Goal: Task Accomplishment & Management: Use online tool/utility

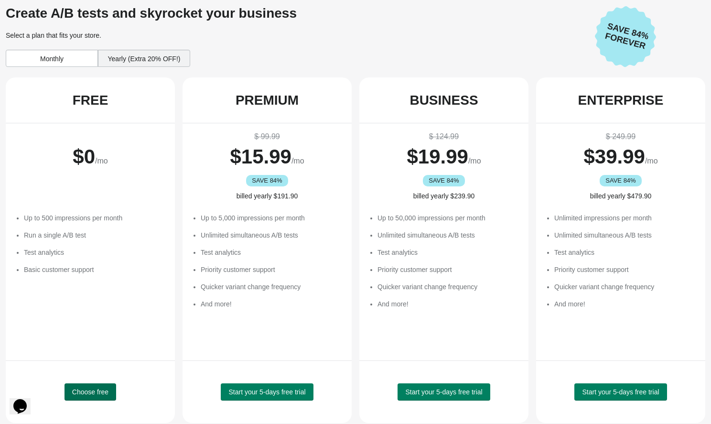
click at [78, 392] on span "Choose free" at bounding box center [90, 392] width 36 height 8
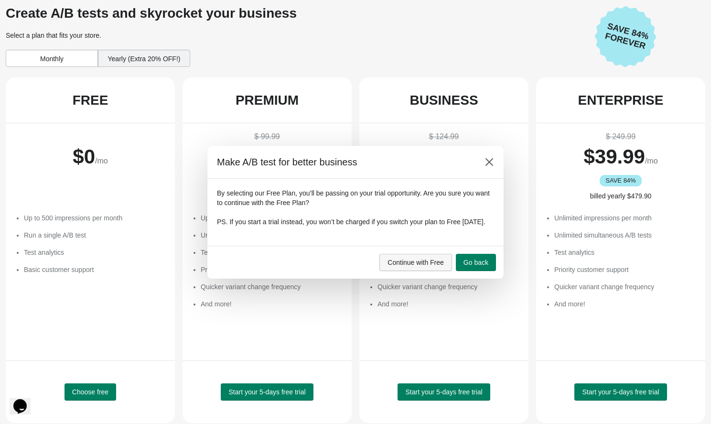
click at [428, 266] on span "Continue with Free" at bounding box center [416, 262] width 56 height 8
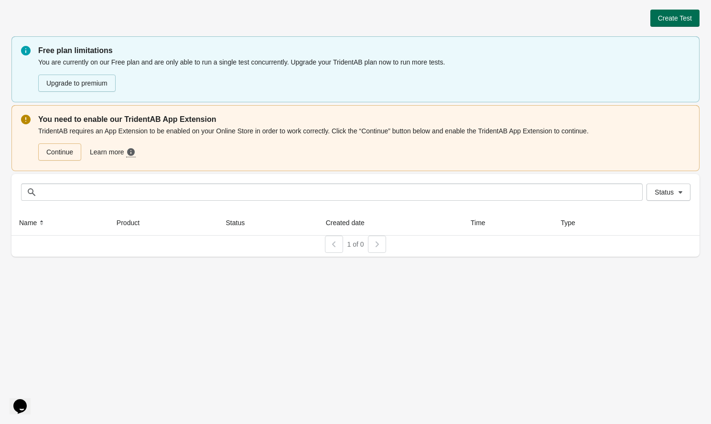
click at [675, 23] on button "Create Test" at bounding box center [674, 18] width 49 height 17
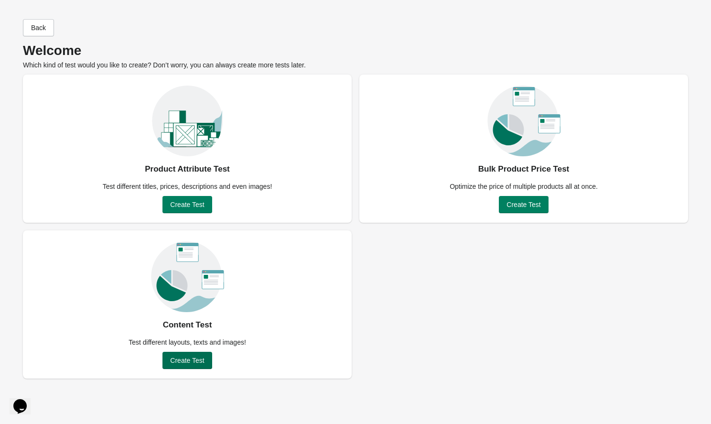
click at [199, 361] on span "Create Test" at bounding box center [187, 360] width 34 height 8
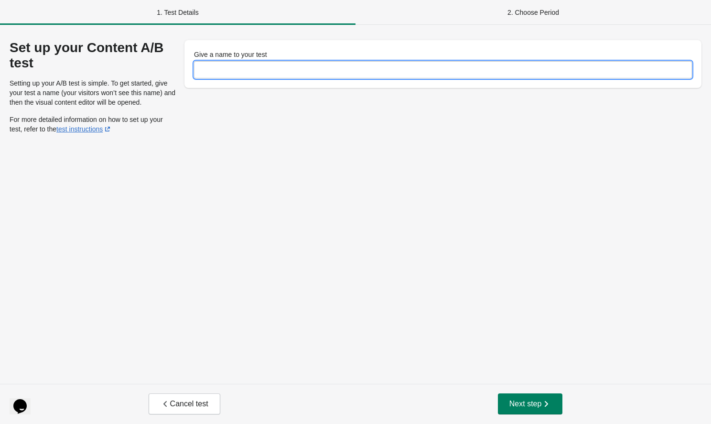
click at [234, 66] on input "Give a name to your test" at bounding box center [443, 69] width 498 height 17
type input "**"
click at [521, 400] on span "Next step" at bounding box center [530, 404] width 42 height 10
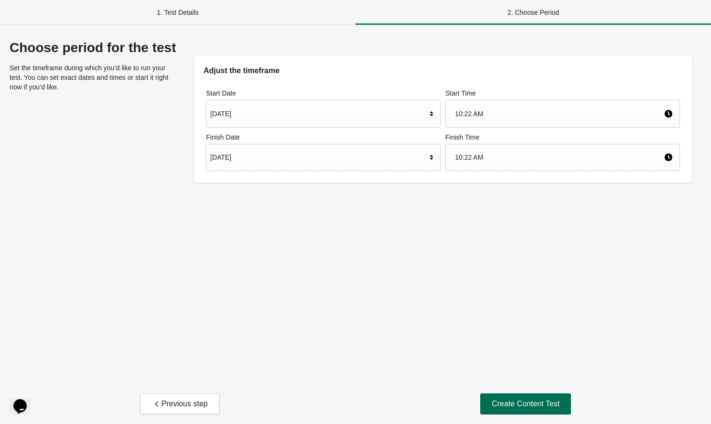
click at [522, 396] on button "Create Content Test" at bounding box center [525, 403] width 91 height 21
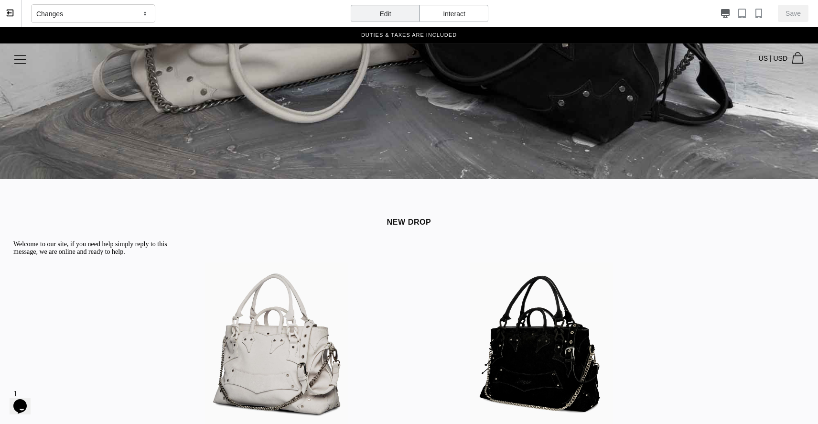
scroll to position [402, 0]
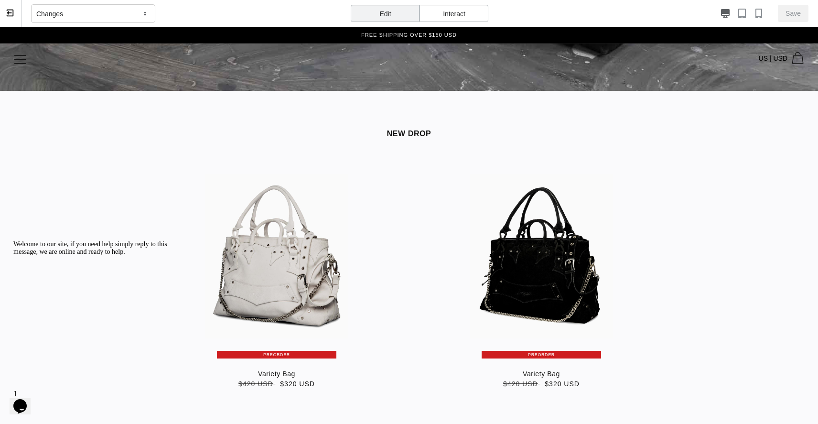
click at [417, 10] on div "Edit" at bounding box center [385, 13] width 69 height 17
click at [468, 8] on div "Interact" at bounding box center [454, 13] width 69 height 17
click at [401, 14] on div "Edit" at bounding box center [385, 13] width 69 height 17
click at [321, 158] on div "Variety Bag Sale PREORDER Variety Bag Regular price $320 USD Regular price $420…" at bounding box center [409, 294] width 818 height 273
click at [66, 14] on div "Changes" at bounding box center [93, 13] width 124 height 19
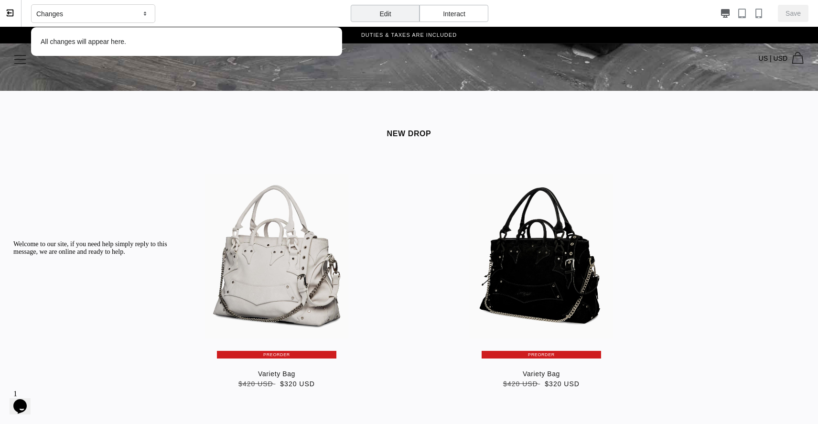
click at [711, 14] on icon "button" at bounding box center [742, 14] width 10 height 10
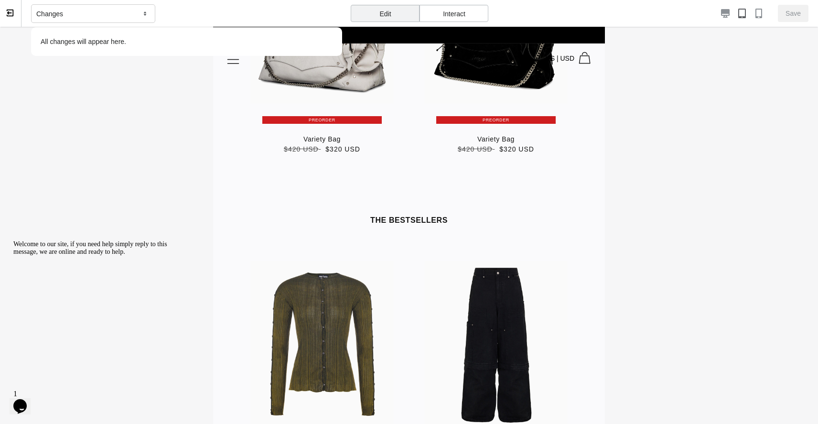
click at [711, 12] on icon "button" at bounding box center [759, 14] width 10 height 10
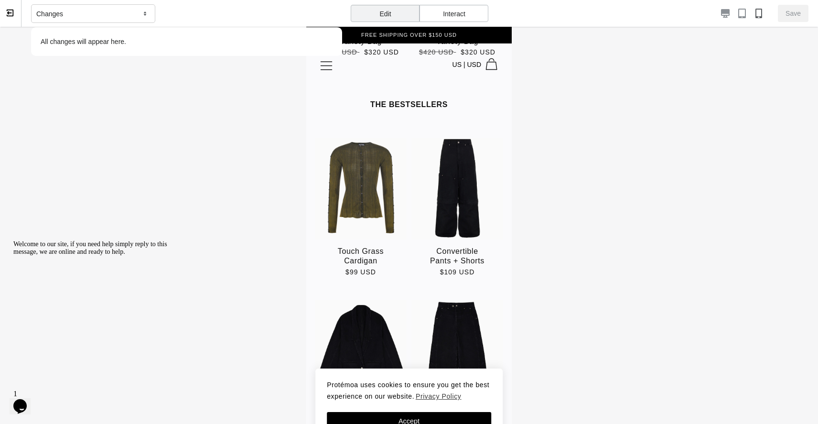
click at [711, 12] on icon "button" at bounding box center [726, 14] width 10 height 10
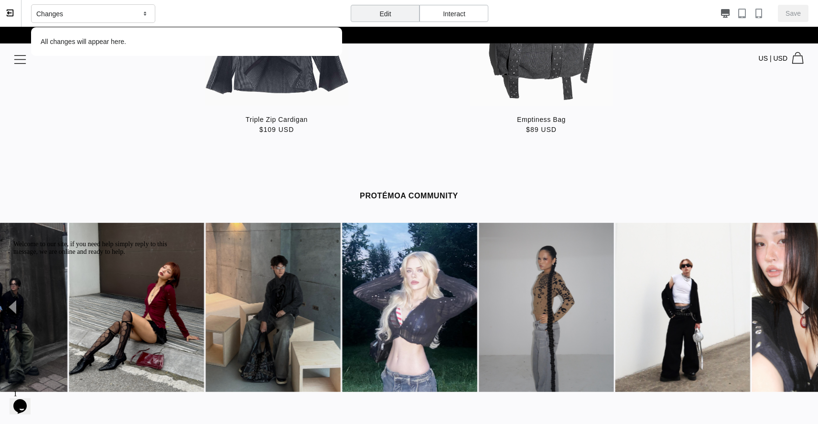
scroll to position [1502, 0]
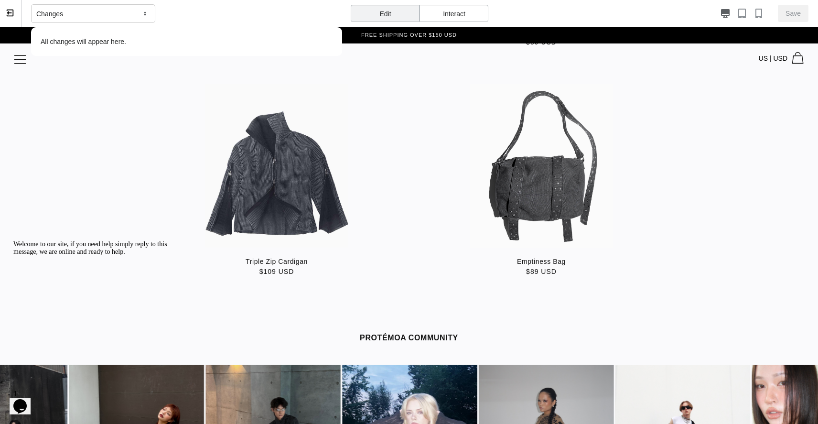
click at [306, 204] on div "Slider" at bounding box center [276, 166] width 143 height 164
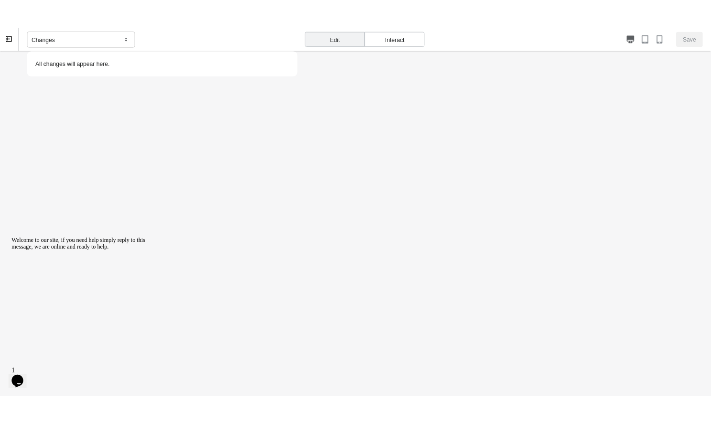
scroll to position [0, 0]
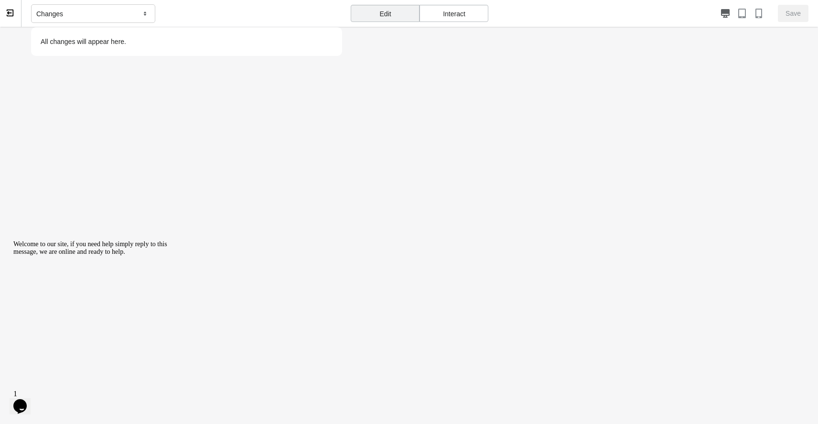
click at [711, 20] on div "Save" at bounding box center [652, 13] width 311 height 17
click at [711, 14] on icon "button" at bounding box center [742, 14] width 10 height 10
click at [446, 20] on div "Interact" at bounding box center [454, 13] width 69 height 17
click at [396, 8] on div "Edit" at bounding box center [385, 13] width 69 height 17
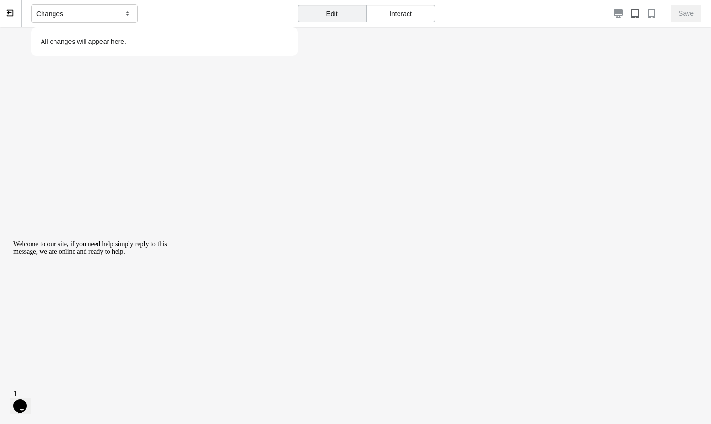
click at [68, 11] on div "Changes" at bounding box center [84, 13] width 107 height 19
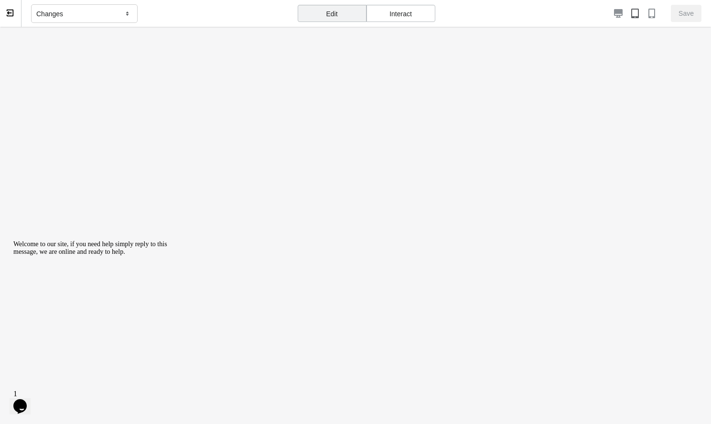
click at [74, 12] on div "Changes" at bounding box center [84, 13] width 107 height 19
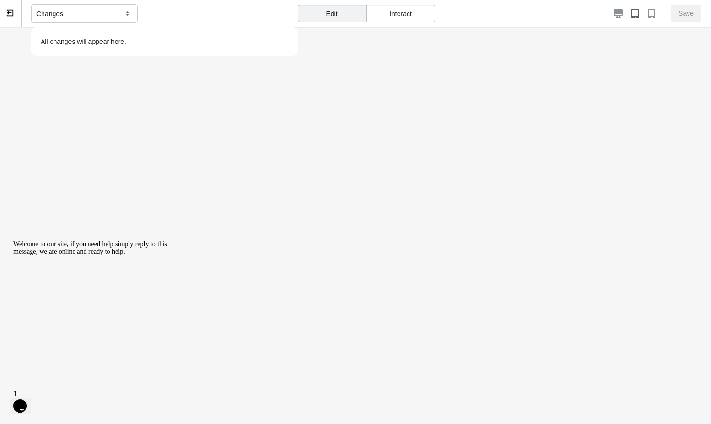
click at [400, 74] on body at bounding box center [356, 309] width 392 height 564
click at [643, 18] on div at bounding box center [546, 14] width 222 height 10
click at [648, 14] on icon "button" at bounding box center [652, 14] width 10 height 10
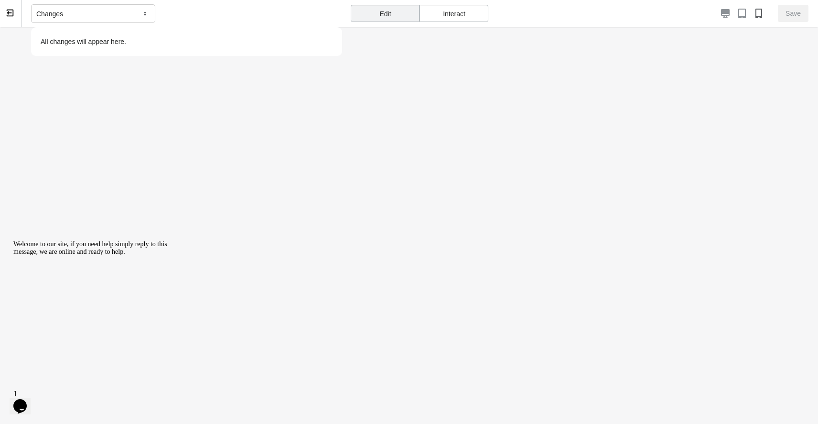
click at [711, 13] on icon "button" at bounding box center [725, 13] width 9 height 9
click at [711, 10] on icon "button" at bounding box center [742, 14] width 8 height 10
click at [452, 18] on div "Interact" at bounding box center [454, 13] width 69 height 17
click at [375, 13] on div "Edit" at bounding box center [385, 13] width 69 height 17
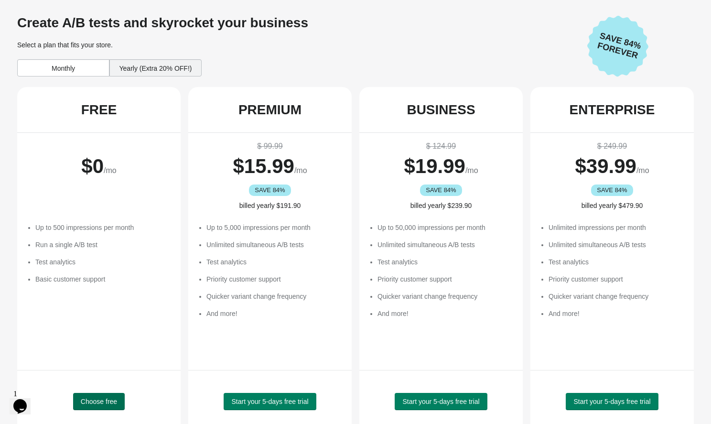
click at [111, 400] on span "Choose free" at bounding box center [99, 402] width 36 height 8
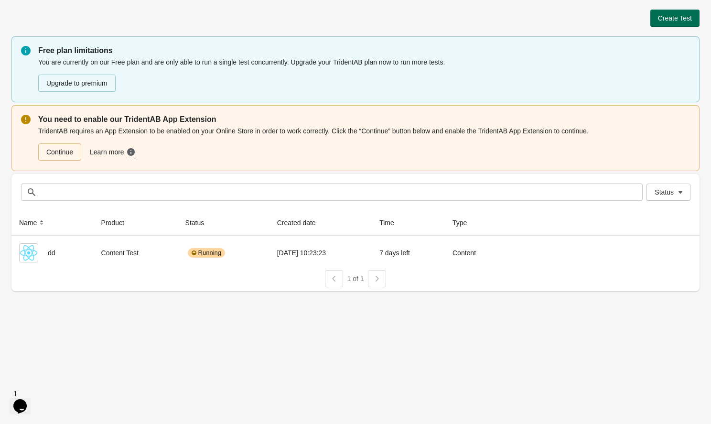
click at [663, 24] on button "Create Test" at bounding box center [674, 18] width 49 height 17
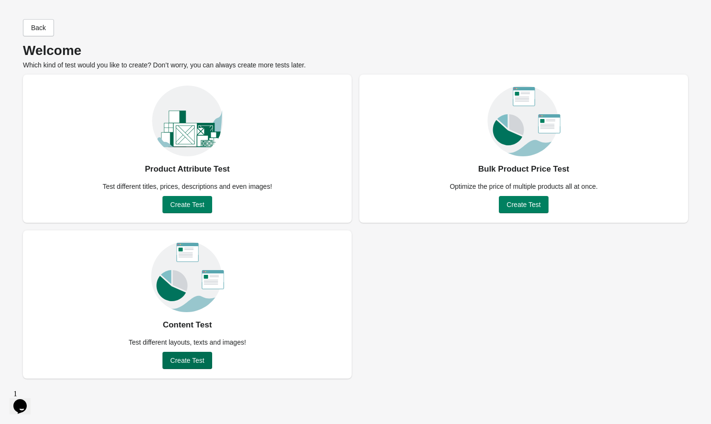
click at [175, 364] on button "Create Test" at bounding box center [186, 360] width 49 height 17
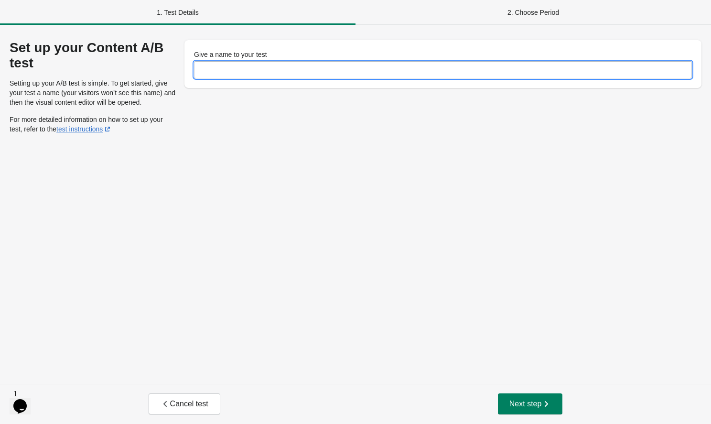
click at [492, 75] on input "Give a name to your test" at bounding box center [443, 69] width 498 height 17
type input "*"
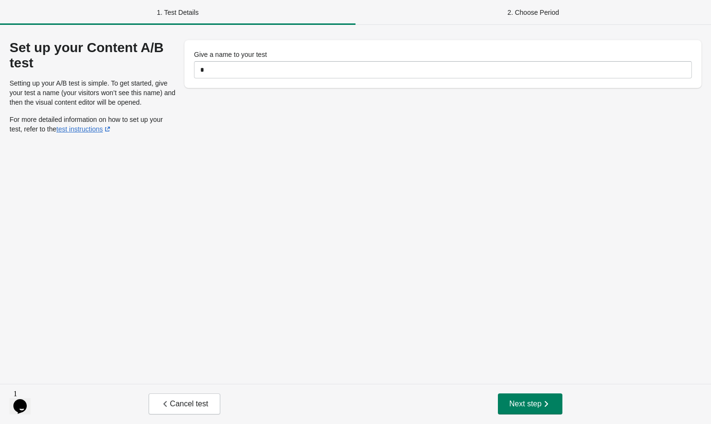
click at [525, 392] on div "Cancel test Next step" at bounding box center [355, 404] width 711 height 40
click at [525, 402] on span "Next step" at bounding box center [530, 404] width 42 height 10
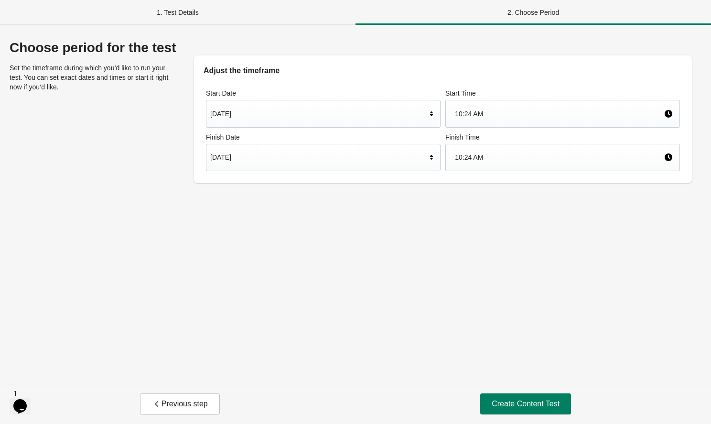
click at [525, 402] on span "Create Content Test" at bounding box center [526, 404] width 68 height 10
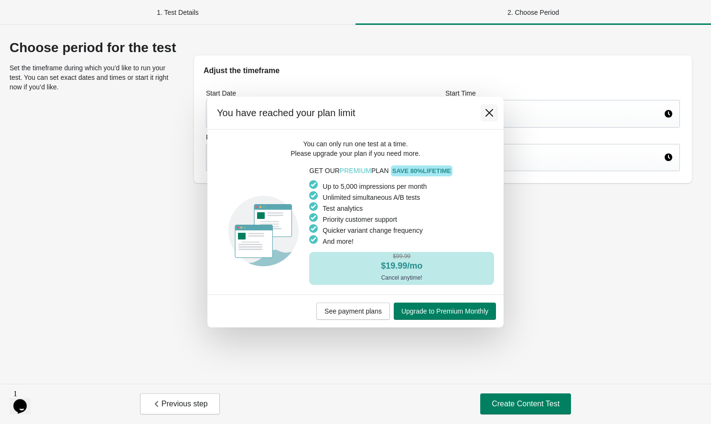
click at [488, 111] on icon at bounding box center [489, 113] width 10 height 10
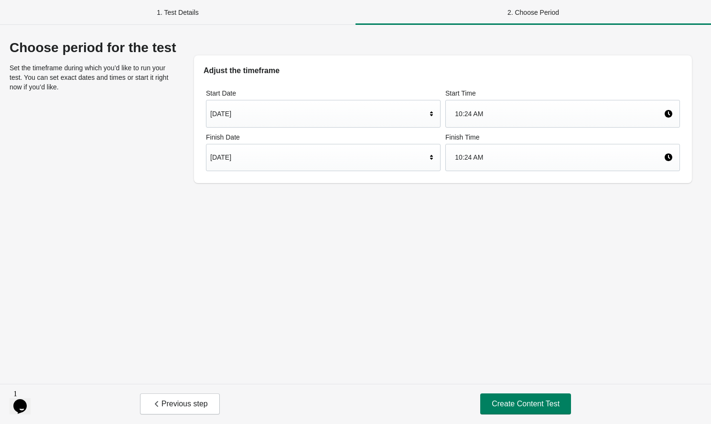
click at [179, 16] on div "1. Test Details" at bounding box center [177, 12] width 355 height 25
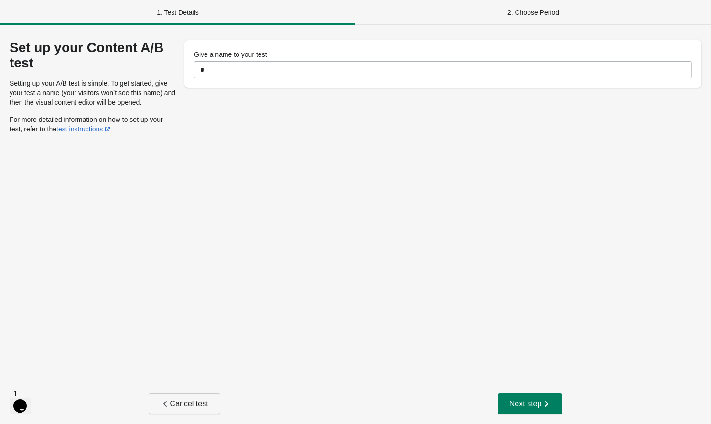
click at [189, 394] on button "Cancel test" at bounding box center [185, 403] width 72 height 21
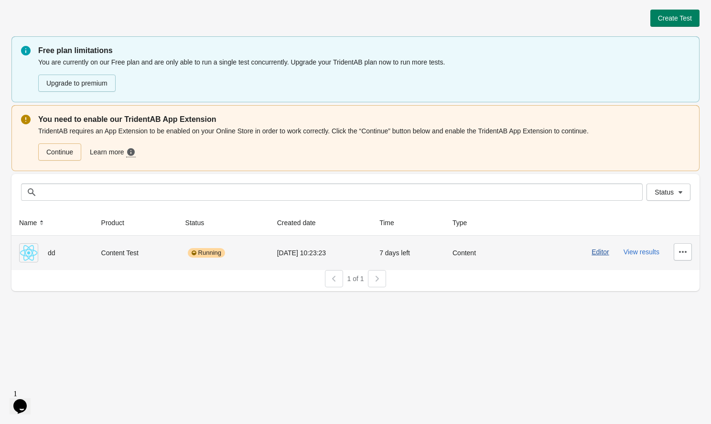
click at [592, 251] on button "Editor" at bounding box center [601, 252] width 18 height 8
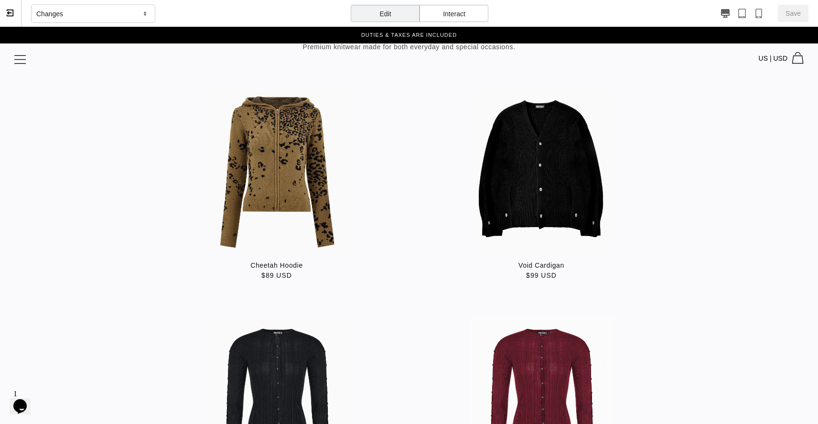
scroll to position [2083, 0]
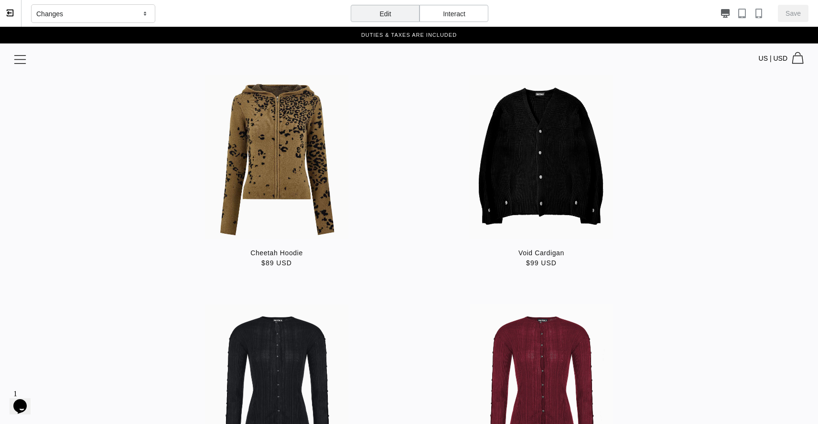
click at [292, 160] on div "Slider" at bounding box center [276, 157] width 143 height 164
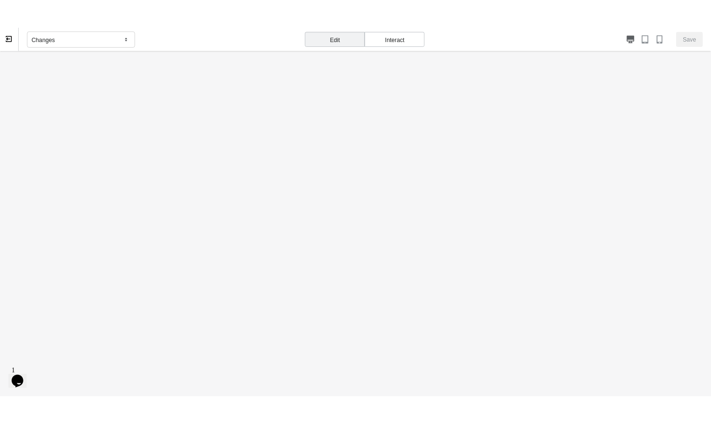
scroll to position [0, 0]
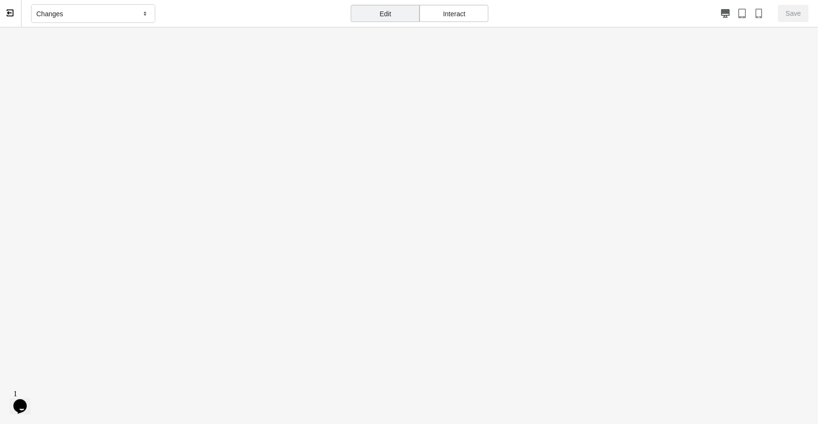
click at [411, 57] on body at bounding box center [409, 266] width 818 height 478
click at [441, 21] on div "Interact" at bounding box center [454, 13] width 69 height 17
click at [403, 22] on div "Edit" at bounding box center [385, 13] width 69 height 17
click at [403, 59] on body at bounding box center [409, 266] width 818 height 478
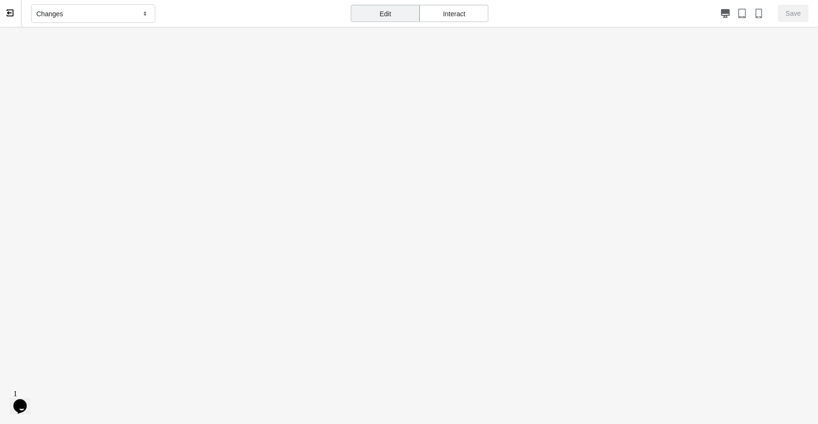
drag, startPoint x: 403, startPoint y: 59, endPoint x: 420, endPoint y: 283, distance: 224.7
click at [420, 283] on body at bounding box center [409, 266] width 818 height 478
